Goal: Task Accomplishment & Management: Use online tool/utility

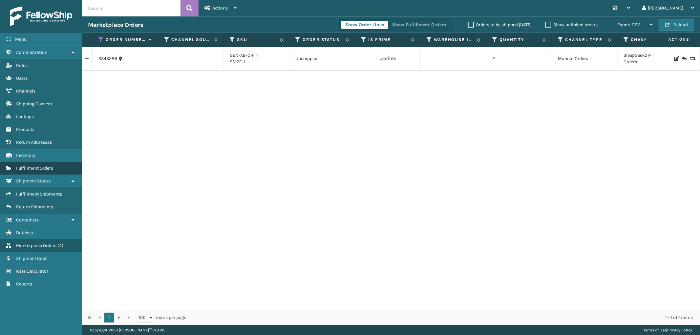
click at [50, 165] on span "Fulfillment Orders" at bounding box center [34, 168] width 37 height 6
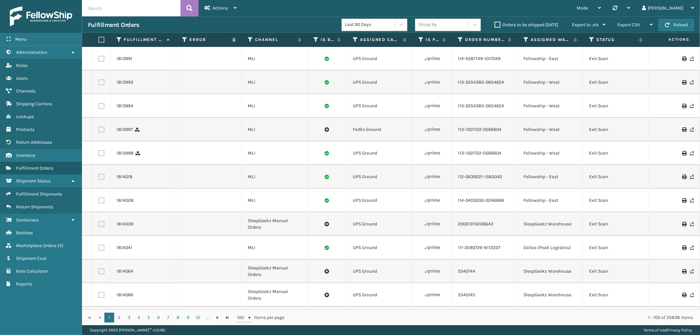
click at [188, 41] on div "Error" at bounding box center [208, 40] width 53 height 6
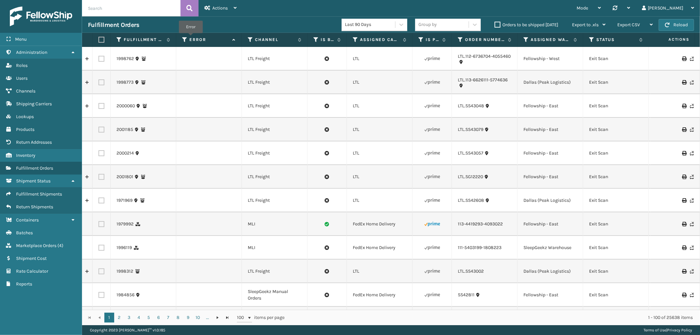
click at [191, 38] on label "Error" at bounding box center [209, 40] width 40 height 6
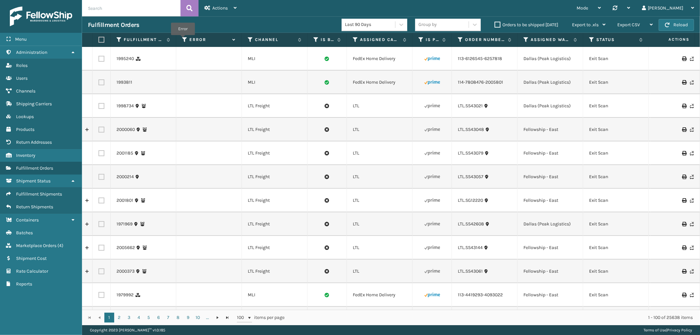
click at [183, 40] on icon at bounding box center [184, 40] width 5 height 6
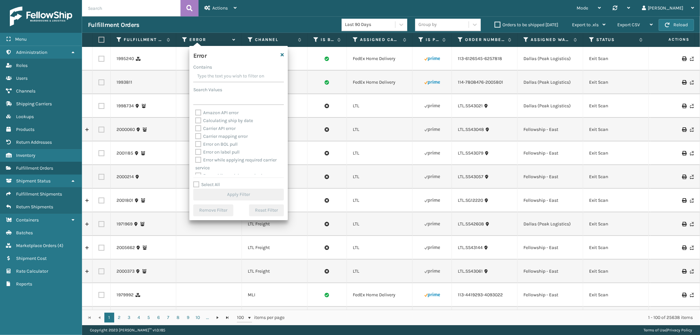
click at [196, 184] on label "Select All" at bounding box center [206, 185] width 27 height 6
click at [196, 181] on input "Select All" at bounding box center [242, 181] width 98 height 1
checkbox input "true"
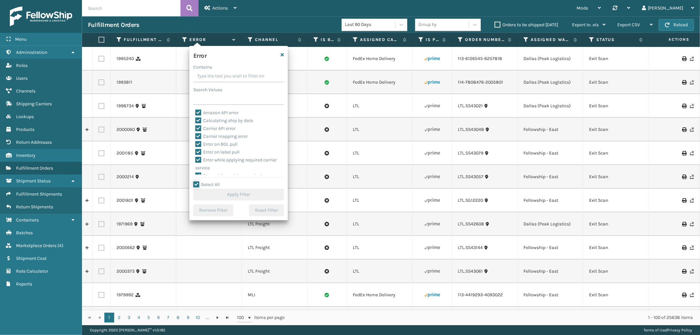
checkbox input "true"
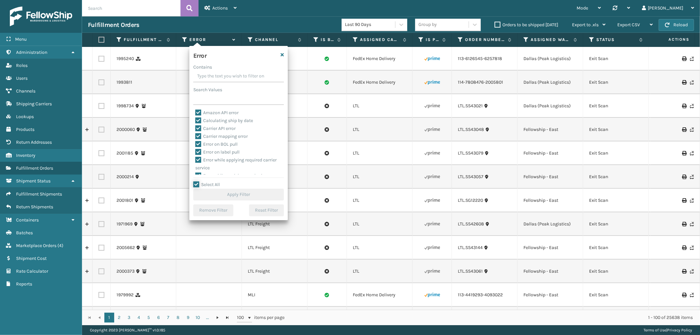
checkbox input "true"
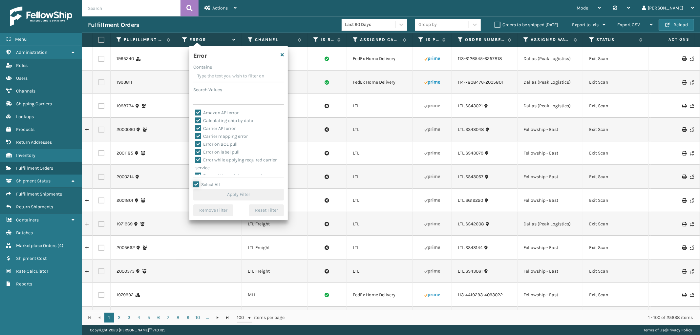
checkbox input "true"
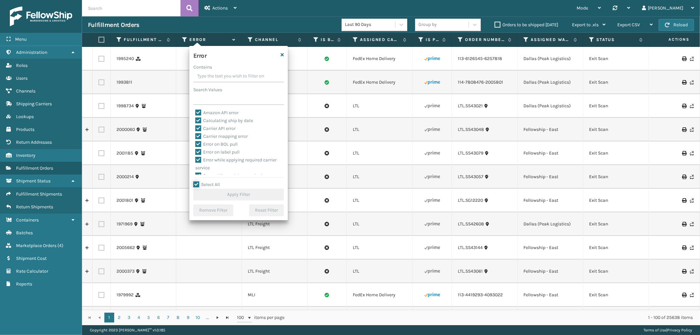
checkbox input "true"
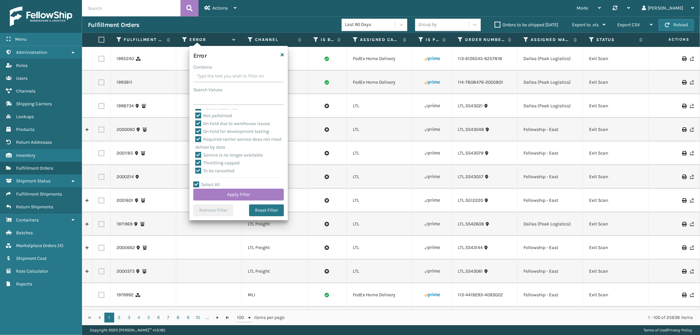
click at [206, 171] on label "To be cancelled" at bounding box center [214, 171] width 39 height 6
click at [196, 171] on input "To be cancelled" at bounding box center [195, 169] width 0 height 4
checkbox input "false"
click at [207, 189] on button "Apply Filter" at bounding box center [238, 195] width 91 height 12
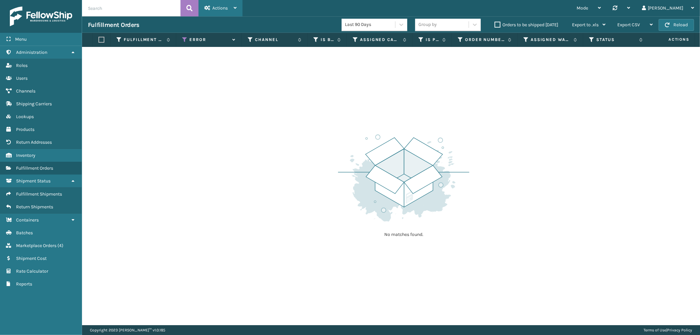
click at [227, 0] on div "Actions" at bounding box center [220, 8] width 32 height 16
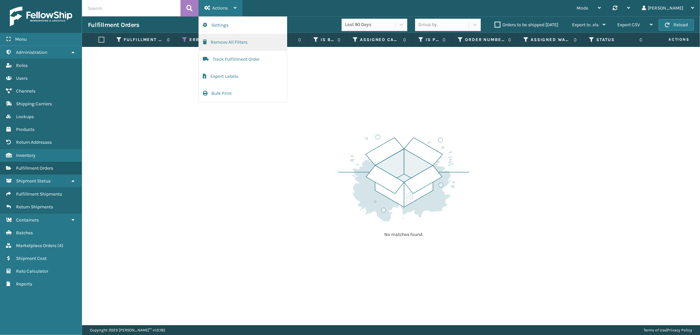
click at [227, 47] on button "Remove All Filters" at bounding box center [243, 42] width 88 height 17
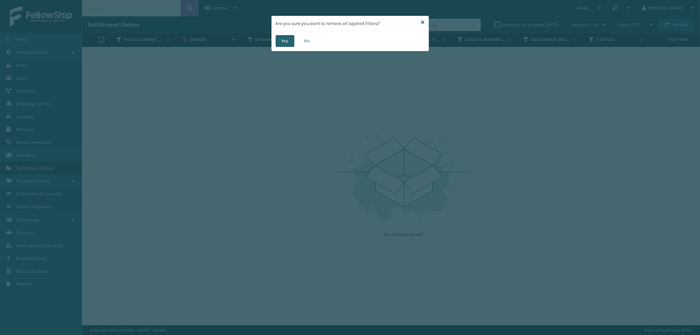
click at [284, 40] on button "Yes" at bounding box center [285, 41] width 19 height 12
